Goal: Task Accomplishment & Management: Complete application form

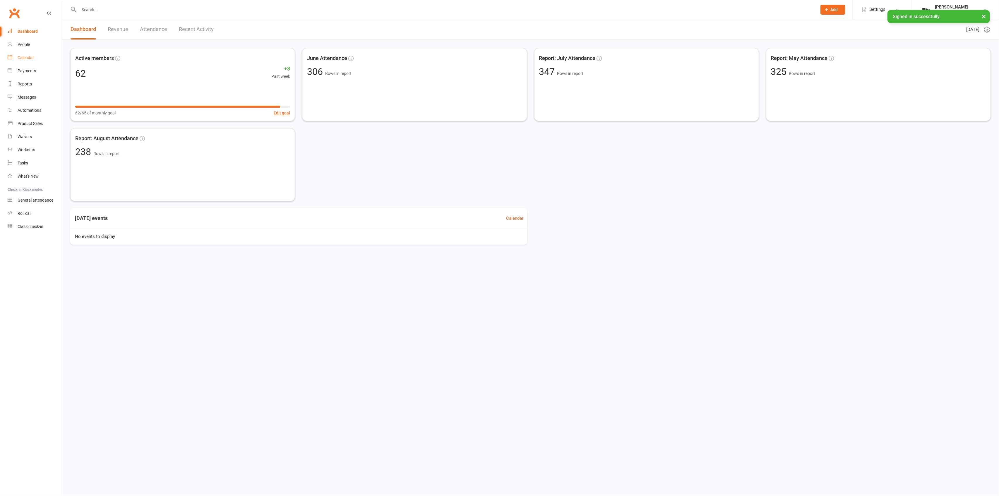
click at [43, 57] on link "Calendar" at bounding box center [35, 57] width 54 height 13
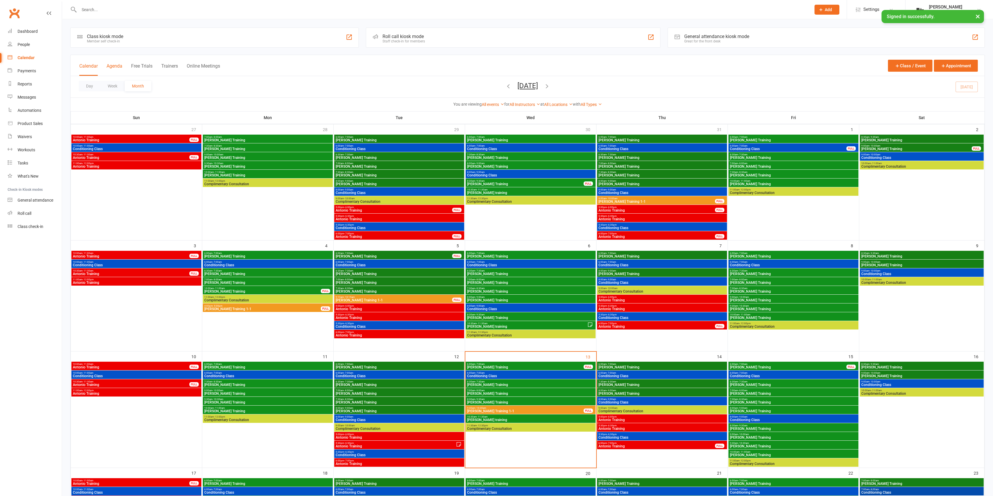
click at [114, 69] on button "Agenda" at bounding box center [115, 69] width 16 height 13
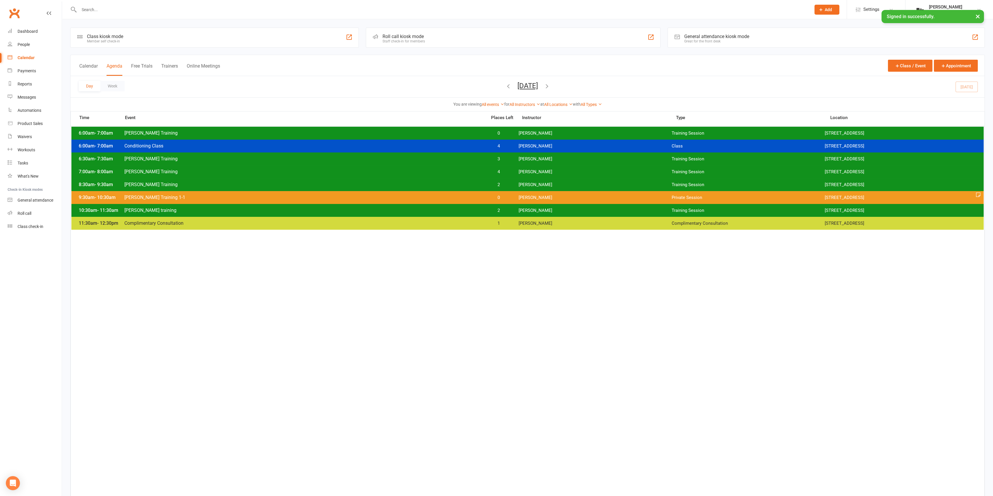
click at [550, 86] on icon "button" at bounding box center [547, 86] width 6 height 6
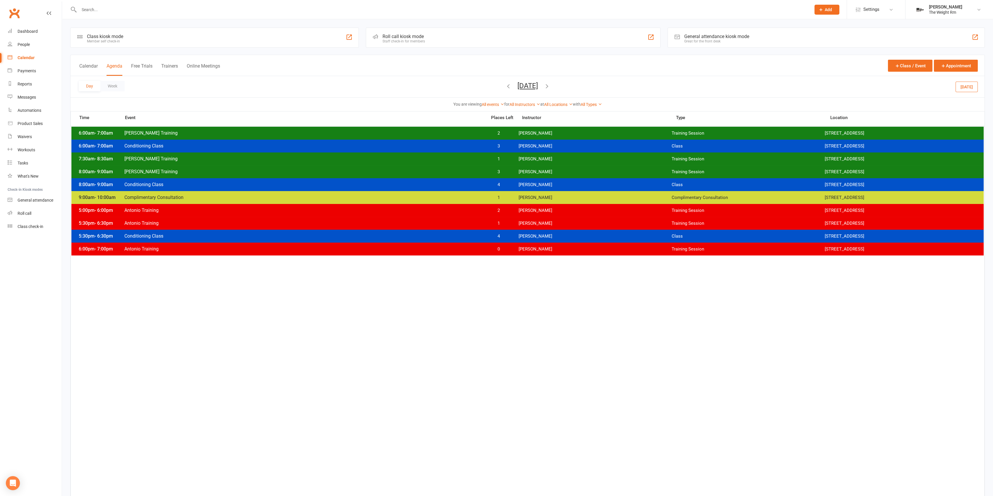
click at [511, 148] on span "3" at bounding box center [499, 146] width 31 height 6
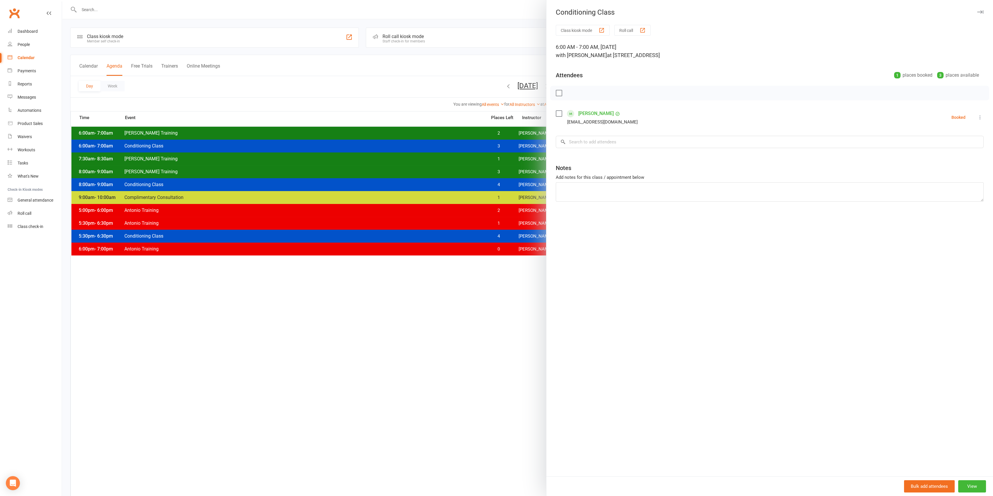
click at [491, 146] on div at bounding box center [527, 248] width 931 height 496
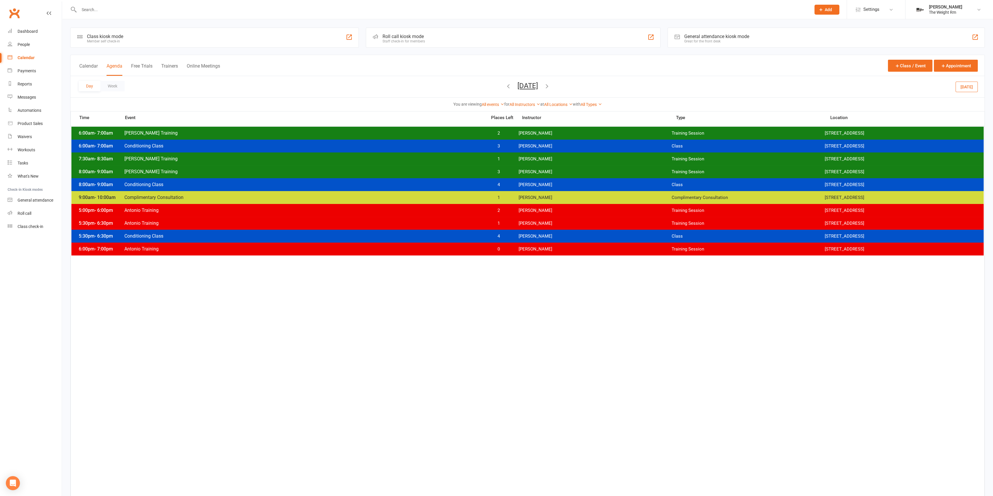
click at [498, 133] on span "2" at bounding box center [499, 134] width 31 height 6
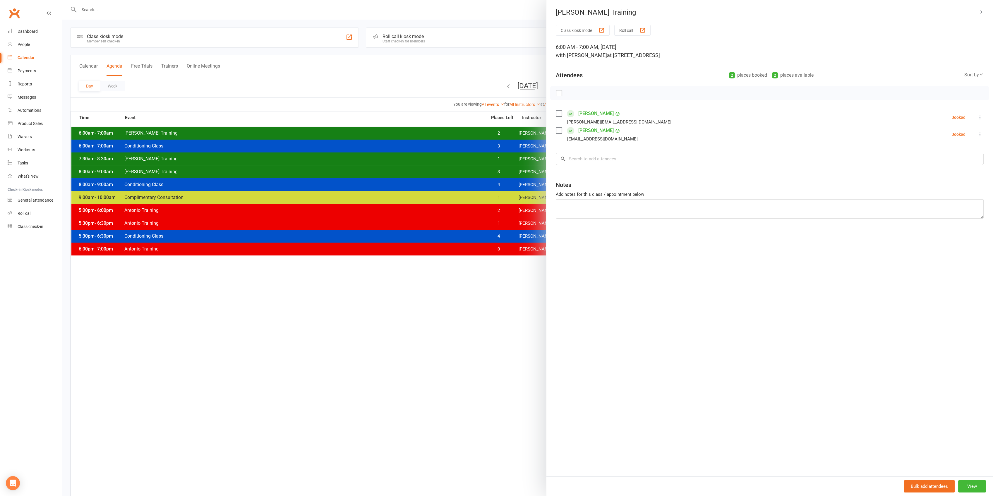
click at [443, 134] on div at bounding box center [527, 248] width 931 height 496
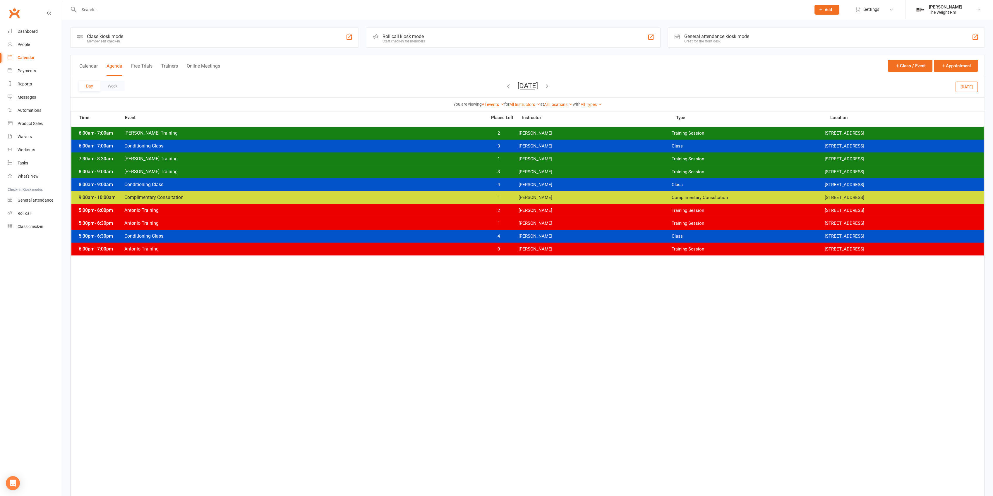
click at [445, 135] on span "[PERSON_NAME] Training" at bounding box center [304, 133] width 360 height 6
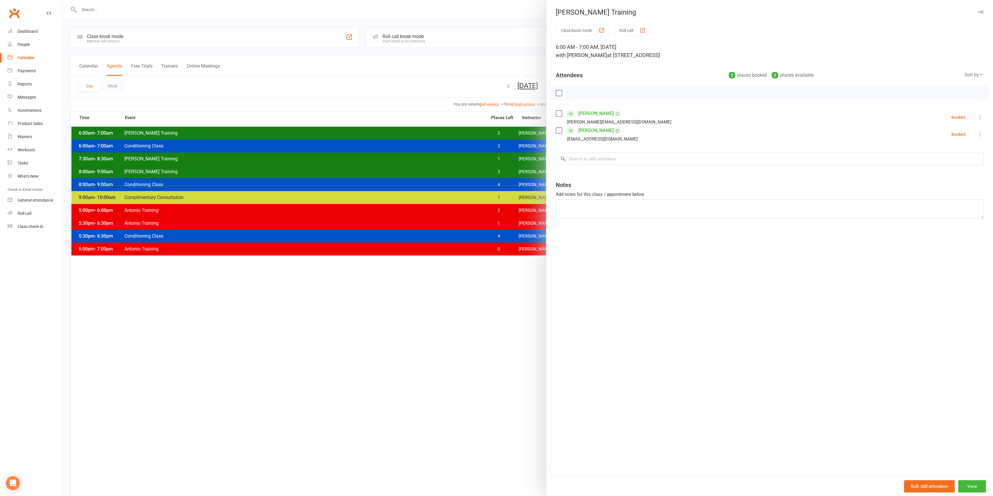
click at [445, 135] on div at bounding box center [527, 248] width 931 height 496
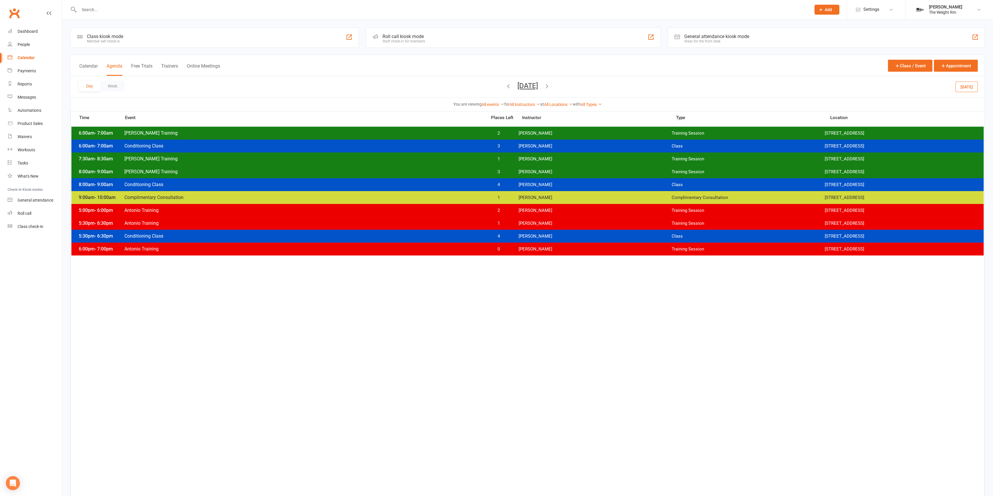
click at [446, 160] on span "[PERSON_NAME] Training" at bounding box center [304, 159] width 360 height 6
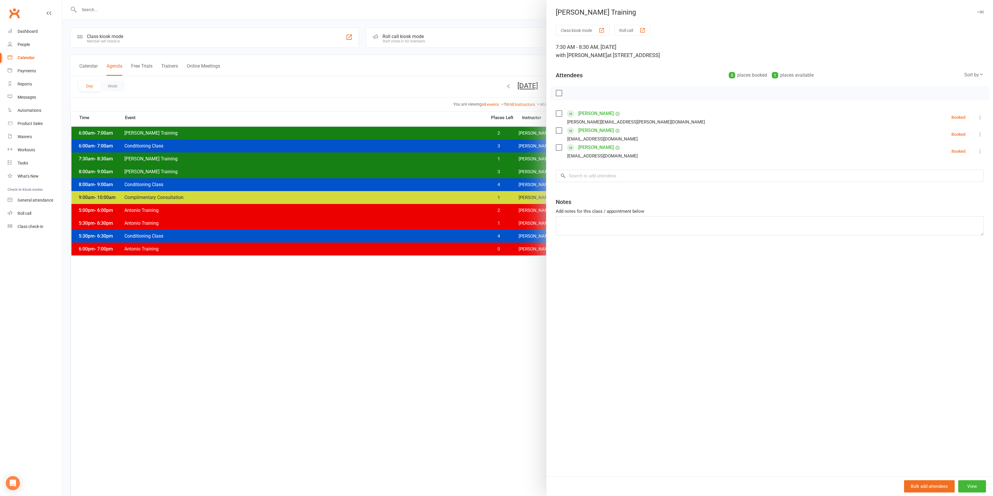
click at [310, 136] on div at bounding box center [527, 248] width 931 height 496
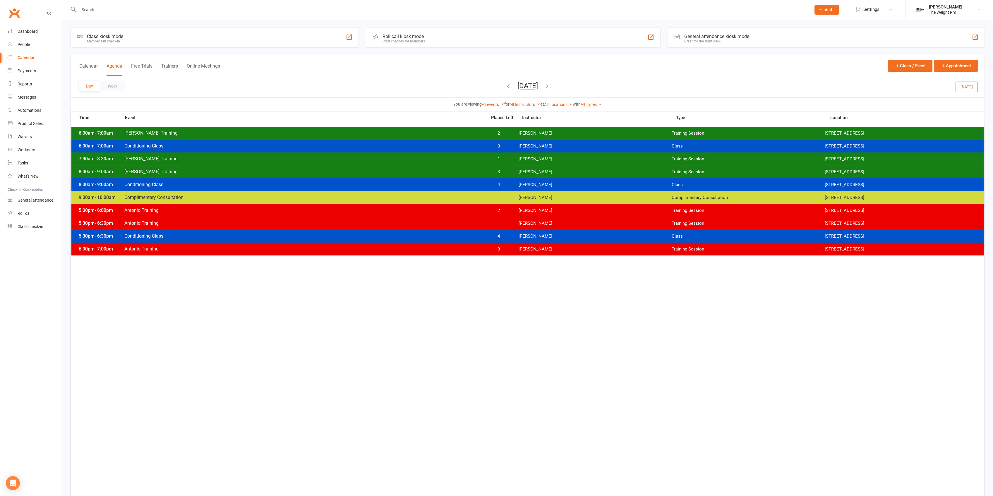
click at [305, 137] on div "6:00am - 7:00am [PERSON_NAME] Training 2 [PERSON_NAME] Training Session [STREET…" at bounding box center [527, 133] width 913 height 13
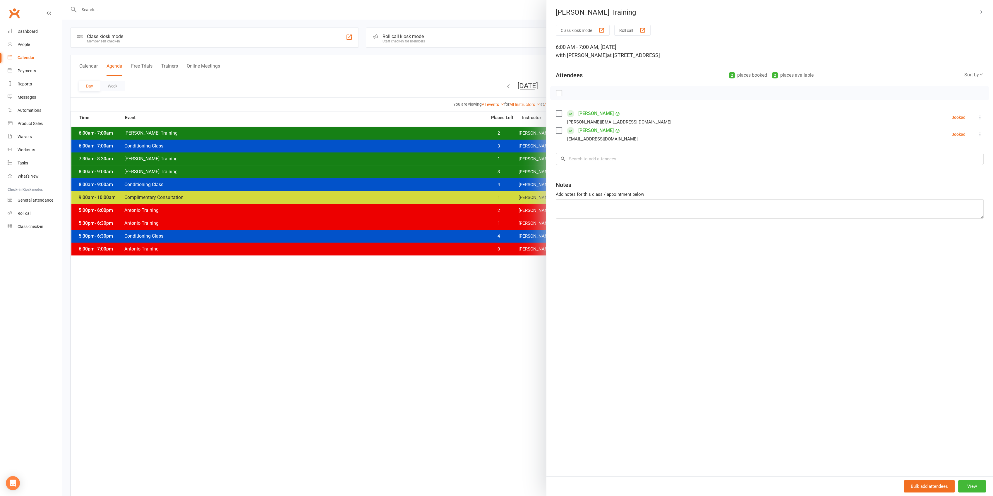
click at [303, 135] on div at bounding box center [527, 248] width 931 height 496
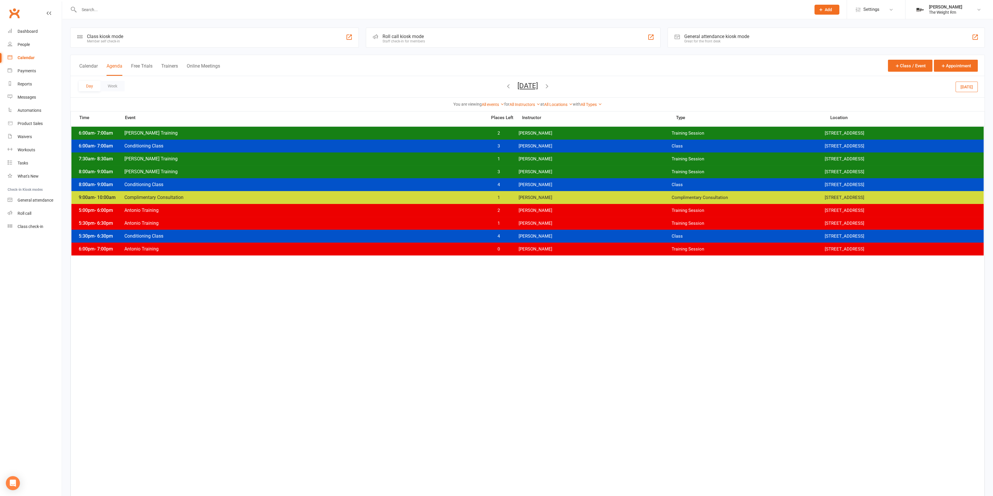
click at [302, 138] on div "6:00am - 7:00am [PERSON_NAME] Training 2 [PERSON_NAME] Training Session [STREET…" at bounding box center [527, 133] width 913 height 13
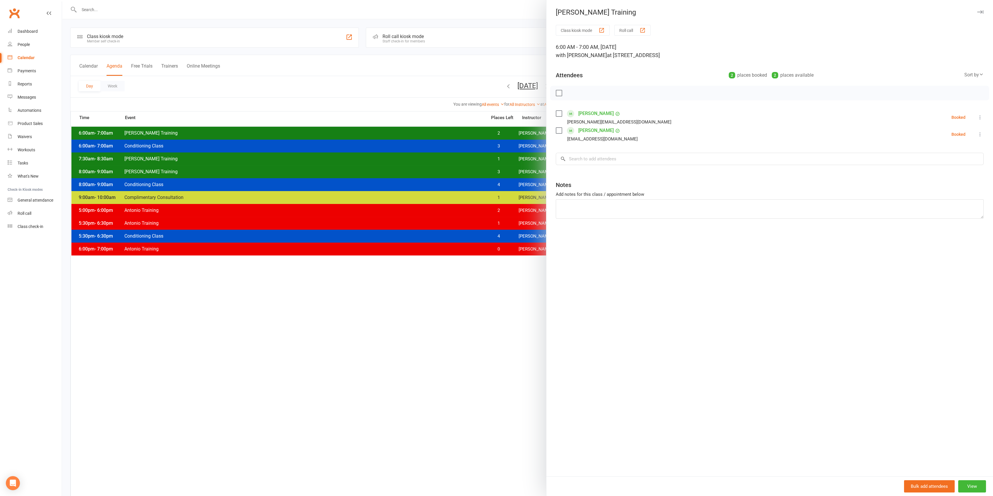
click at [298, 133] on div at bounding box center [527, 248] width 931 height 496
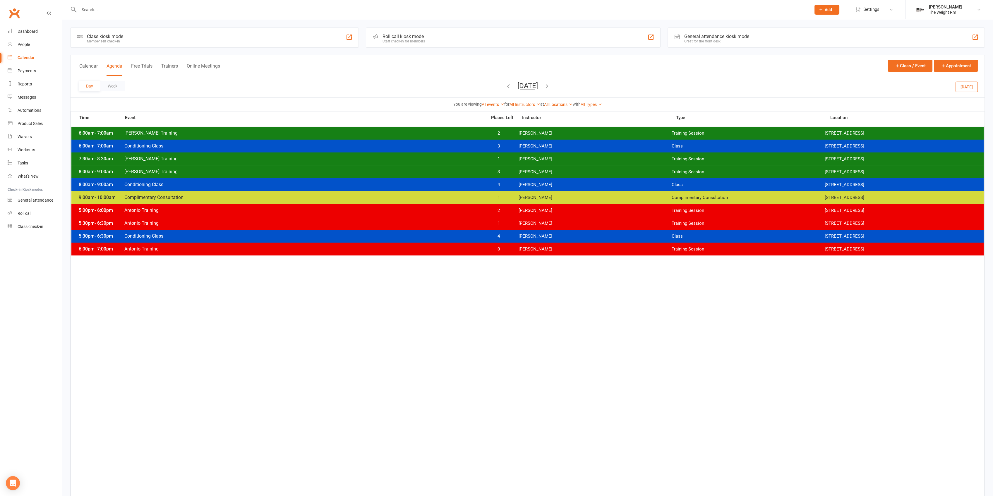
click at [126, 17] on div at bounding box center [438, 9] width 737 height 19
click at [126, 13] on input "text" at bounding box center [442, 10] width 730 height 8
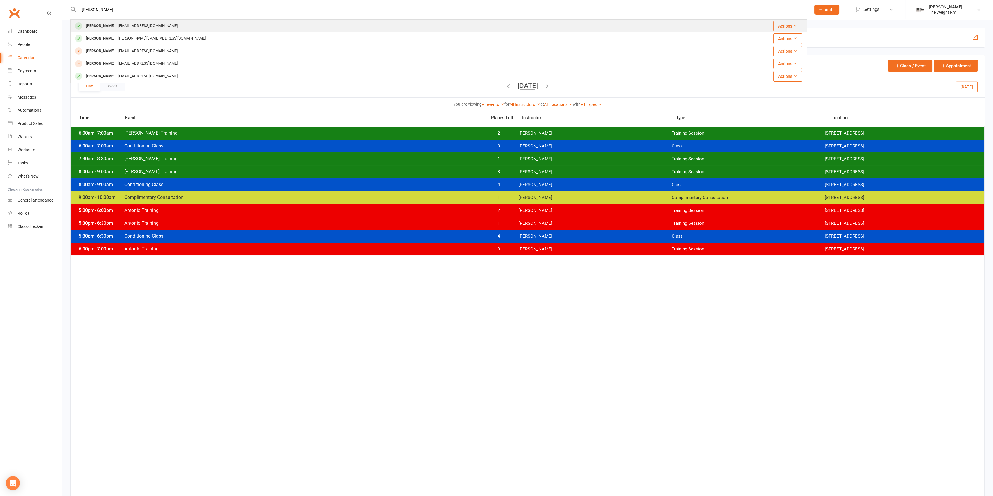
type input "[PERSON_NAME]"
click at [139, 26] on div "[EMAIL_ADDRESS][DOMAIN_NAME]" at bounding box center [148, 26] width 63 height 8
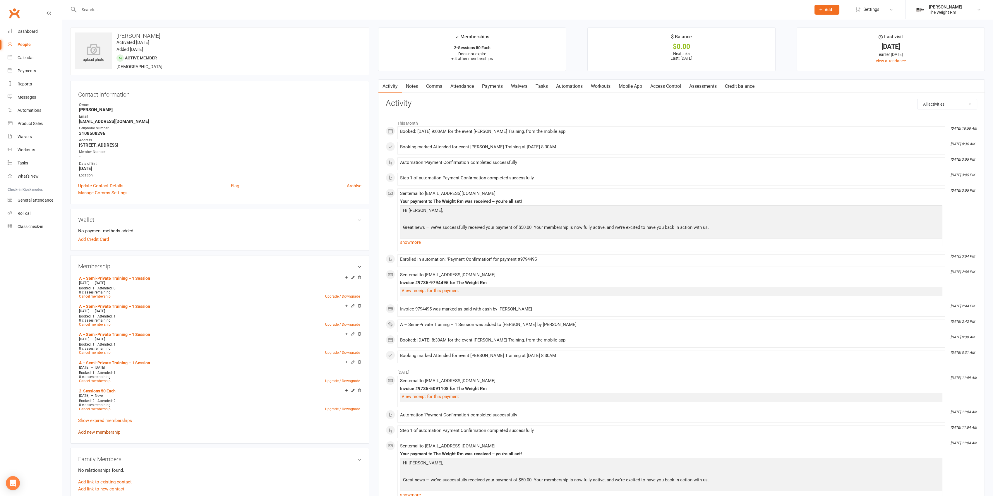
click at [107, 430] on link "Add new membership" at bounding box center [99, 432] width 42 height 5
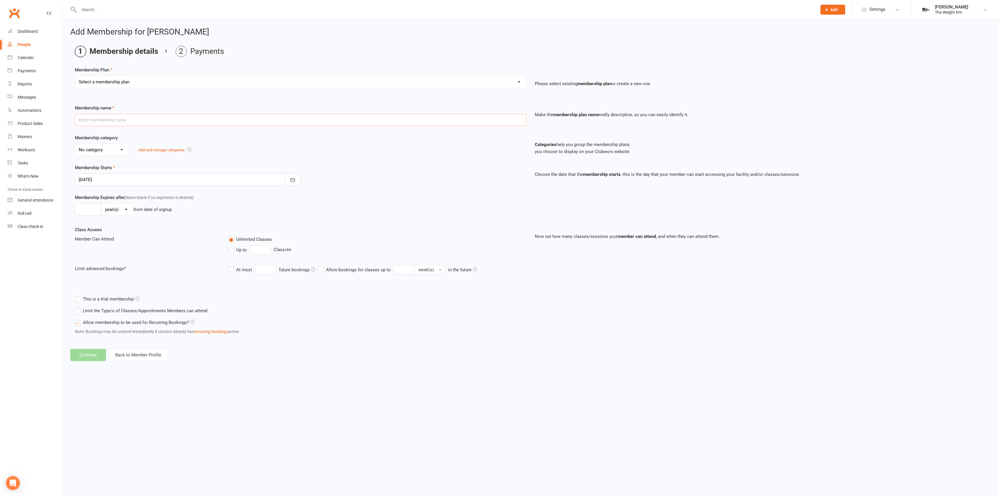
click at [162, 114] on input "text" at bounding box center [300, 120] width 451 height 12
click at [161, 98] on div "Membership Plan Select a membership plan Create new Membership Plan A – Semi-Pr…" at bounding box center [530, 202] width 911 height 273
click at [164, 84] on select "Select a membership plan Create new Membership Plan A – Semi-Private Training –…" at bounding box center [300, 82] width 451 height 12
select select "7"
click at [75, 76] on select "Select a membership plan Create new Membership Plan A – Semi-Private Training –…" at bounding box center [300, 82] width 451 height 12
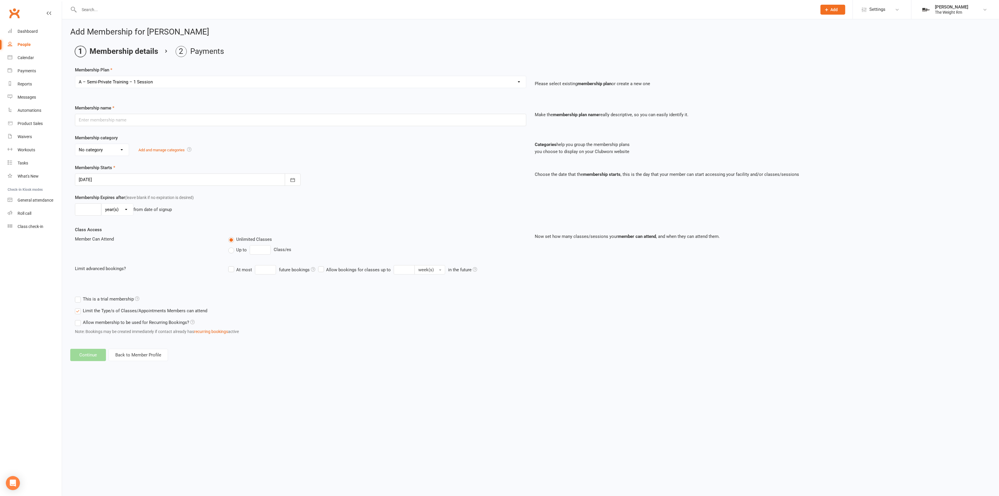
type input "A – Semi-Private Training – 1 Session"
select select "4"
type input "1"
select select "2"
type input "1"
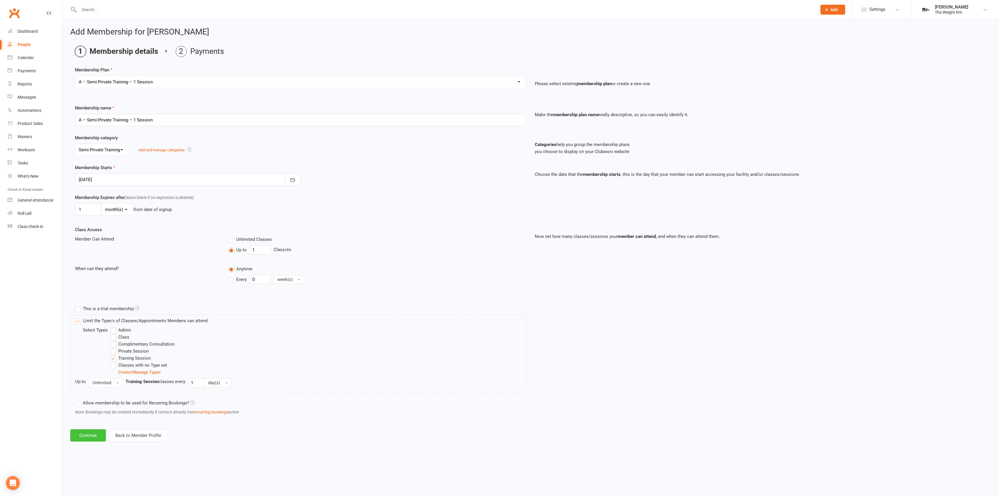
drag, startPoint x: 98, startPoint y: 437, endPoint x: 151, endPoint y: 198, distance: 243.8
click at [159, 218] on div "Add Membership for [PERSON_NAME] Membership details Payments Membership Plan Se…" at bounding box center [530, 234] width 937 height 431
click at [138, 176] on div at bounding box center [188, 180] width 226 height 12
click at [164, 237] on span "15" at bounding box center [163, 239] width 5 height 5
click at [130, 178] on div at bounding box center [188, 180] width 226 height 12
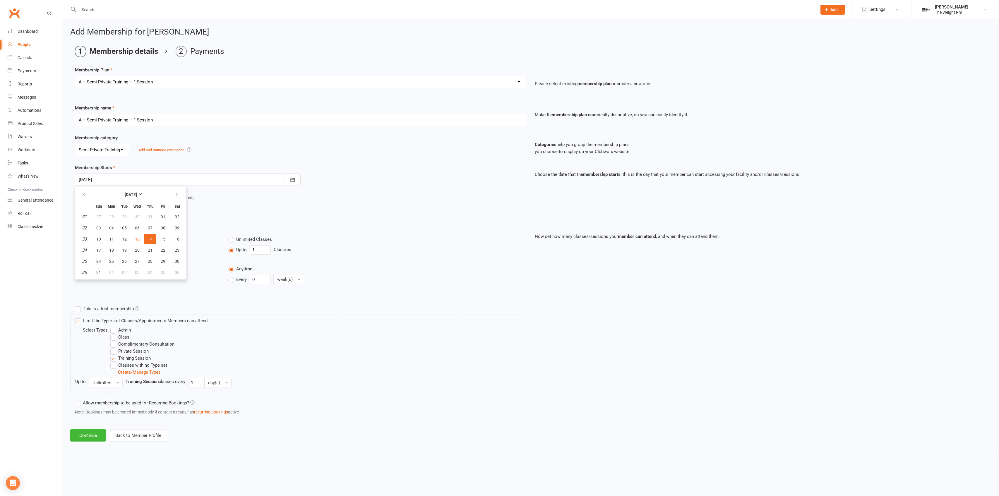
click at [150, 241] on span "14" at bounding box center [150, 239] width 5 height 5
type input "[DATE]"
click at [91, 439] on button "Continue" at bounding box center [88, 435] width 36 height 12
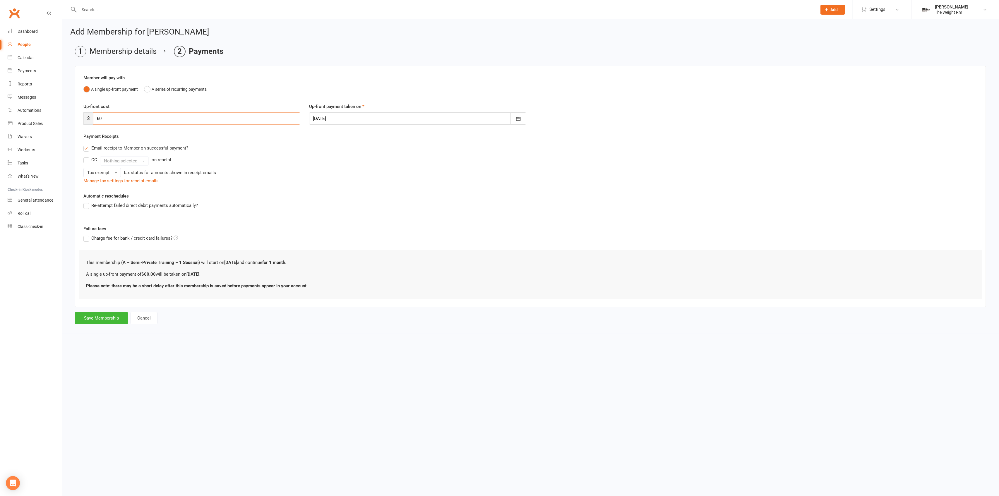
click at [118, 117] on input "60" at bounding box center [196, 118] width 207 height 12
click at [119, 117] on input "60" at bounding box center [196, 118] width 207 height 12
type input "50"
click at [108, 321] on button "Save Membership" at bounding box center [101, 318] width 53 height 12
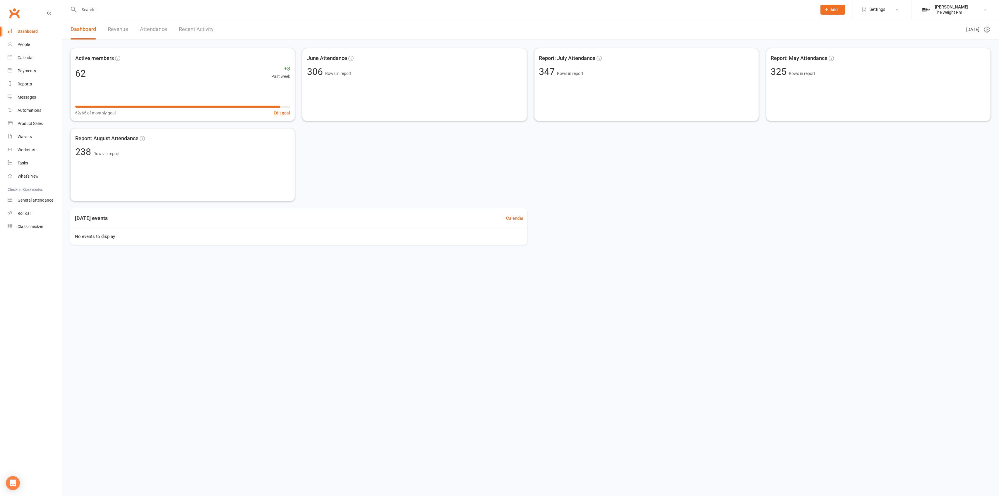
click at [119, 11] on input "text" at bounding box center [445, 10] width 736 height 8
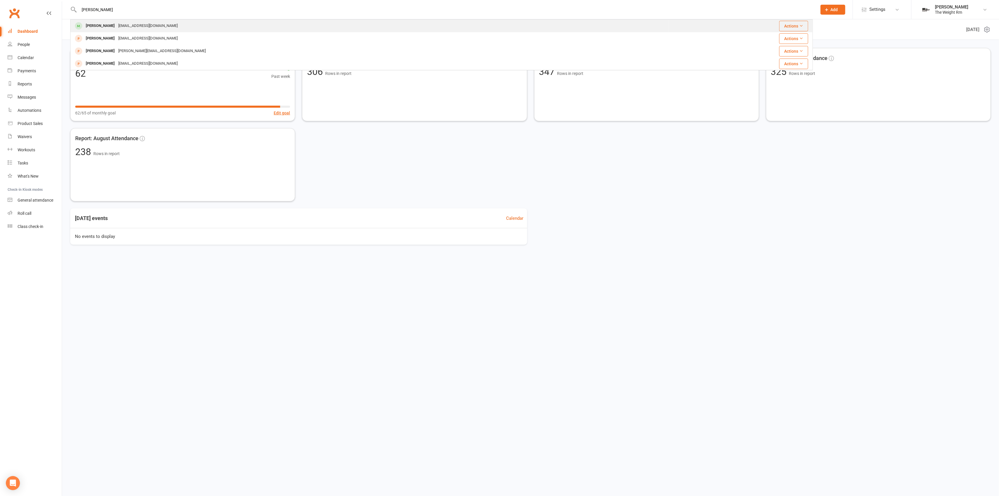
type input "[PERSON_NAME]"
click at [117, 22] on div "[EMAIL_ADDRESS][DOMAIN_NAME]" at bounding box center [148, 26] width 63 height 8
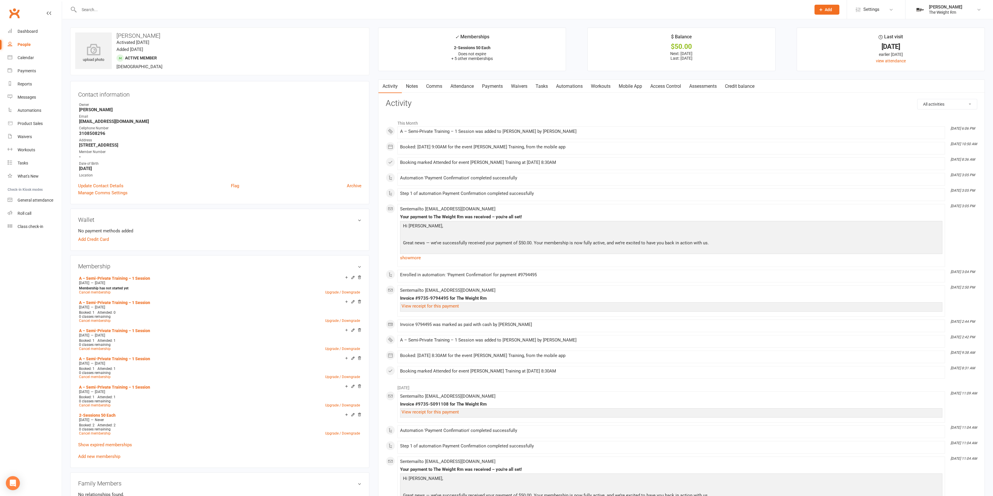
click at [485, 85] on link "Payments" at bounding box center [492, 86] width 29 height 13
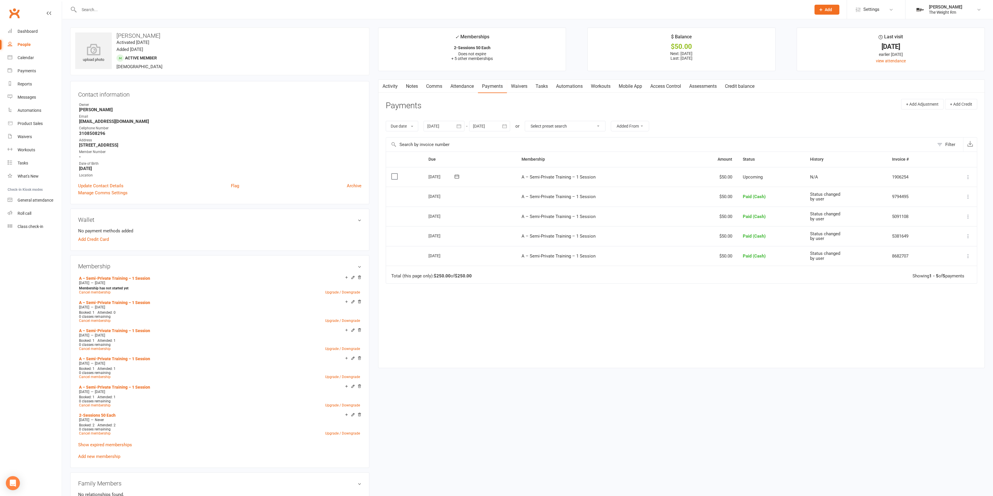
click at [968, 179] on button at bounding box center [968, 177] width 7 height 7
click at [952, 193] on link "Mark as Paid (Cash)" at bounding box center [943, 189] width 58 height 12
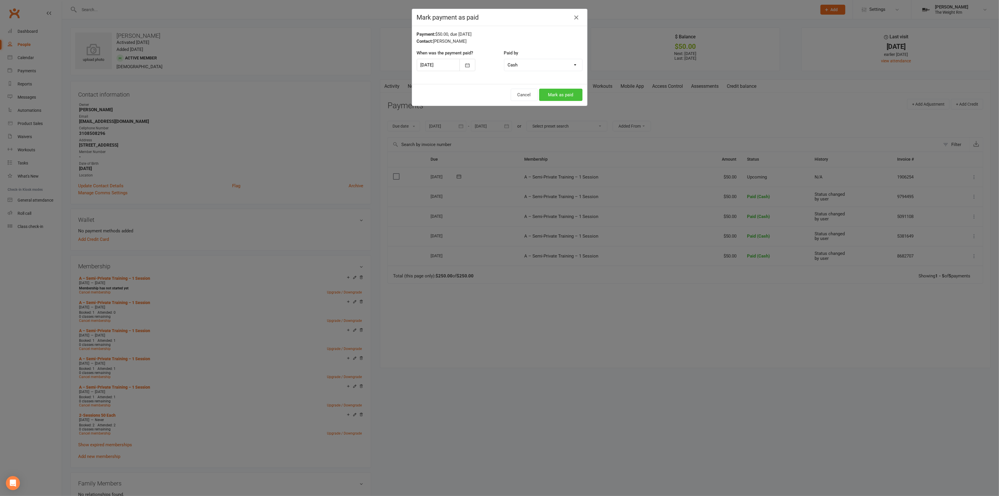
click at [559, 93] on button "Mark as paid" at bounding box center [560, 95] width 43 height 12
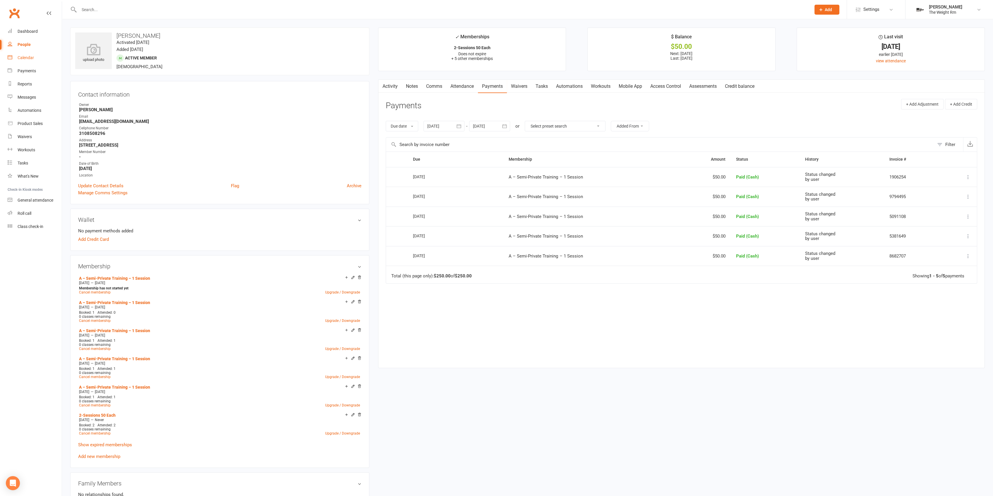
click at [42, 57] on link "Calendar" at bounding box center [35, 57] width 54 height 13
